Goal: Communication & Community: Answer question/provide support

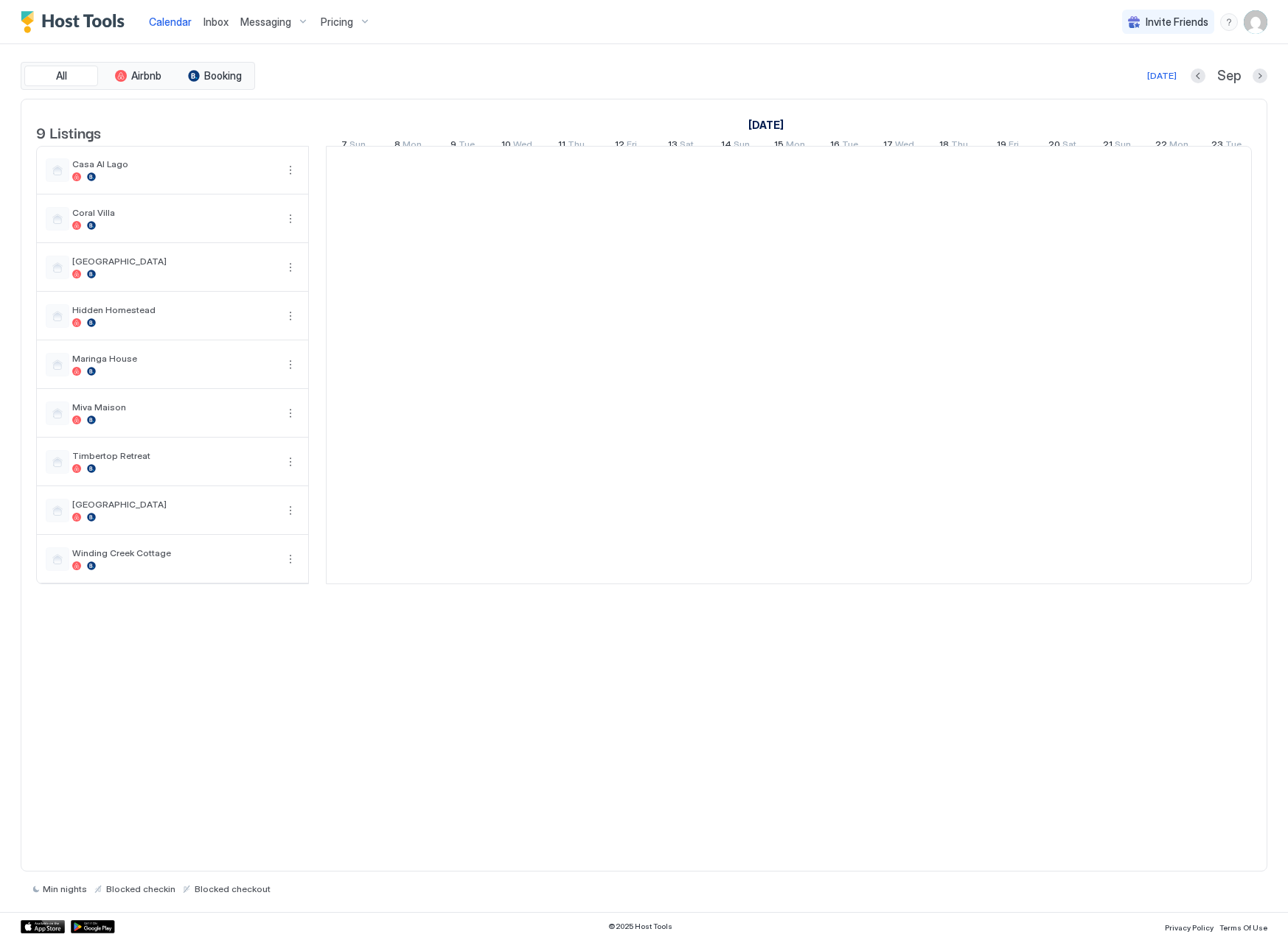
scroll to position [0, 819]
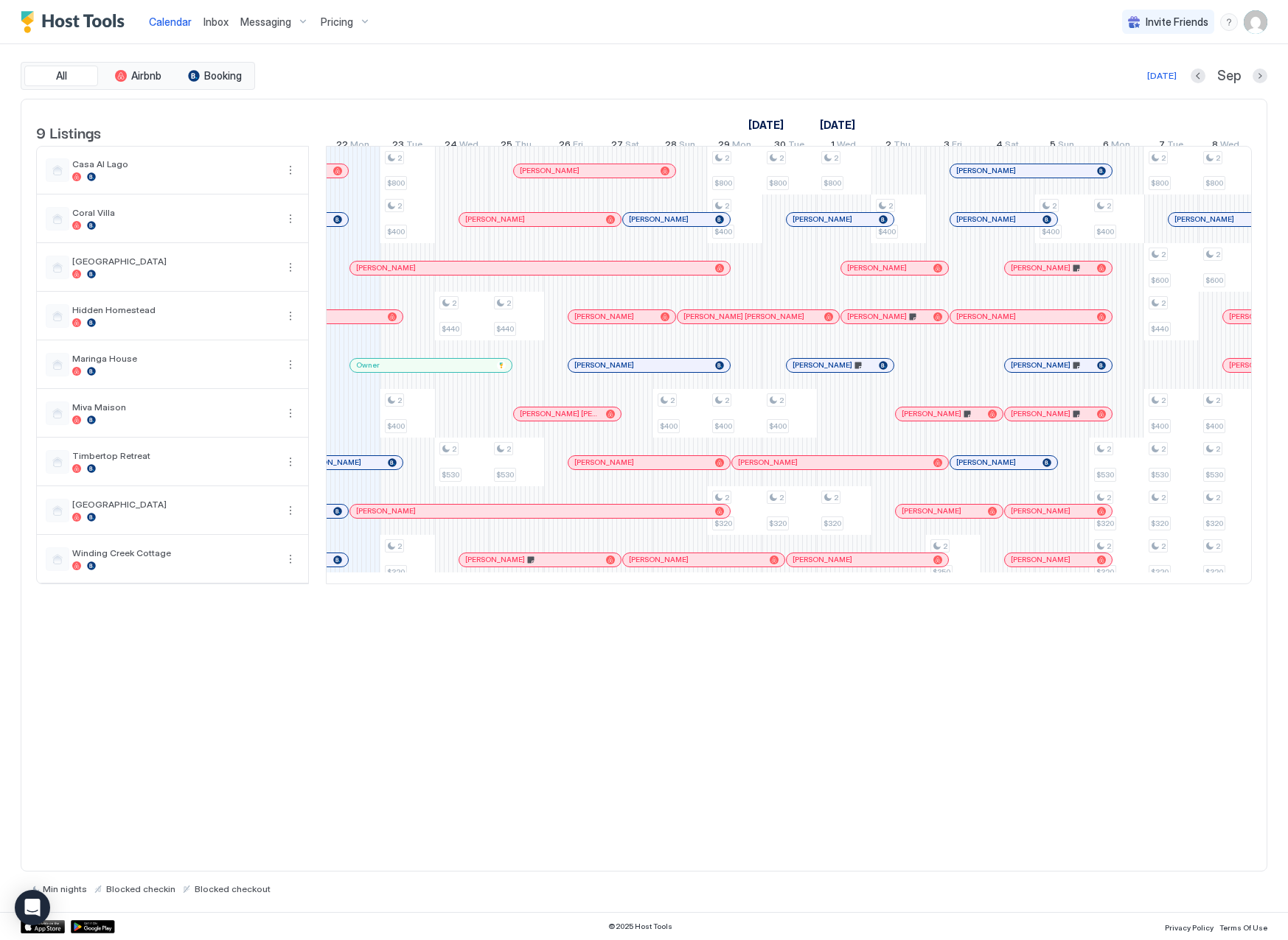
click at [218, 19] on span "Inbox" at bounding box center [215, 22] width 25 height 13
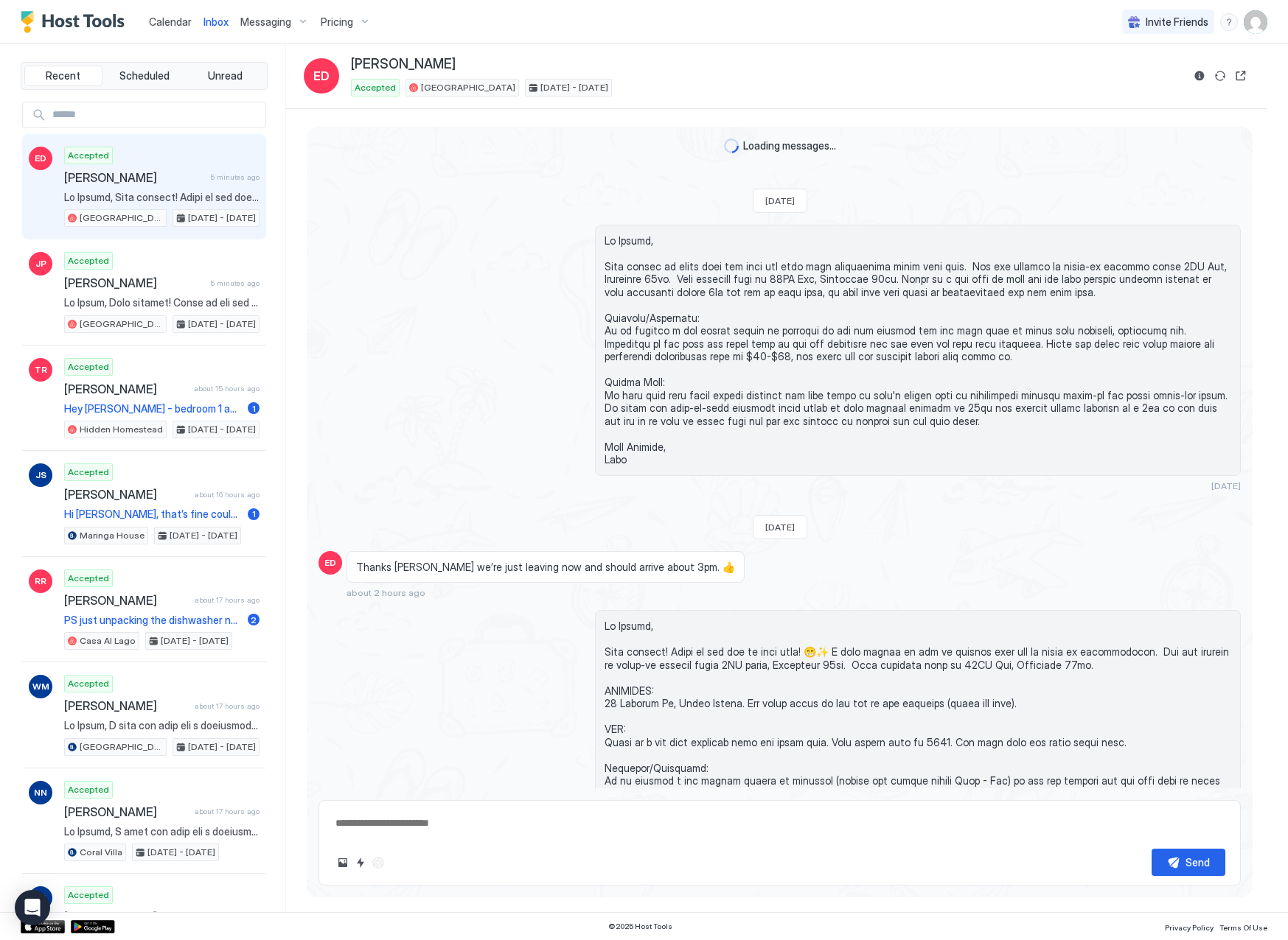
type textarea "*"
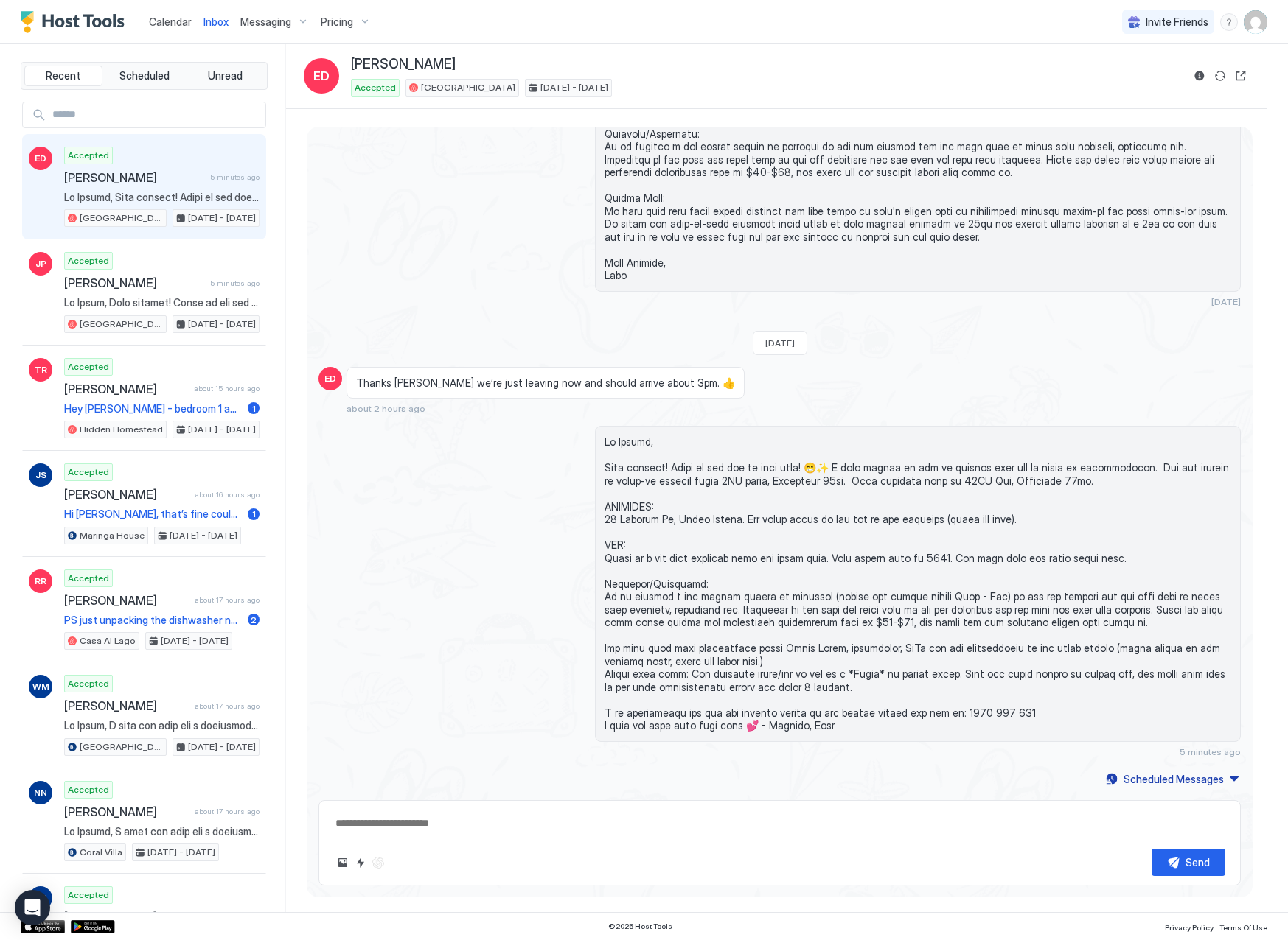
click at [157, 24] on span "Calendar" at bounding box center [170, 22] width 42 height 13
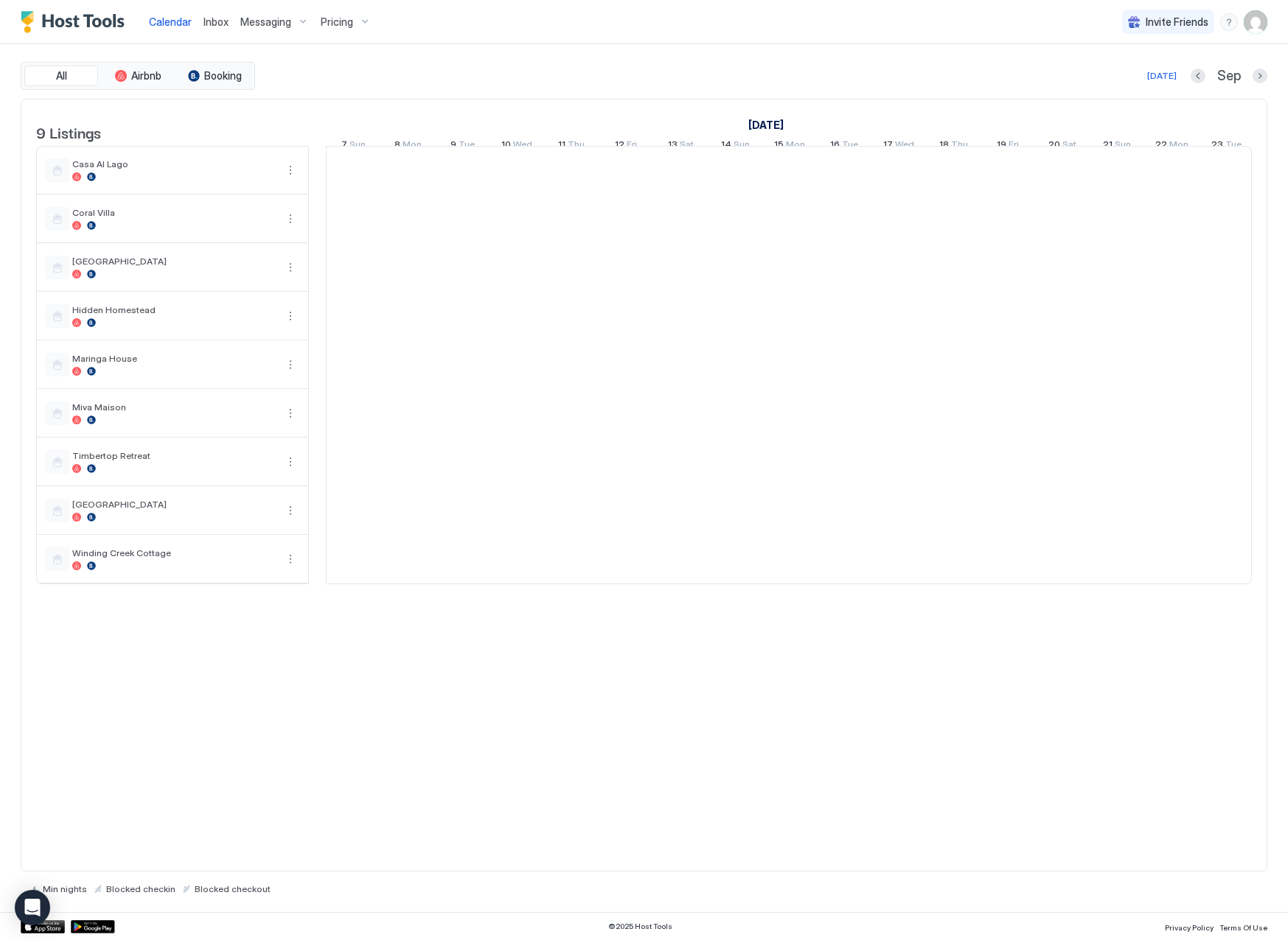
scroll to position [0, 819]
